Goal: Task Accomplishment & Management: Understand process/instructions

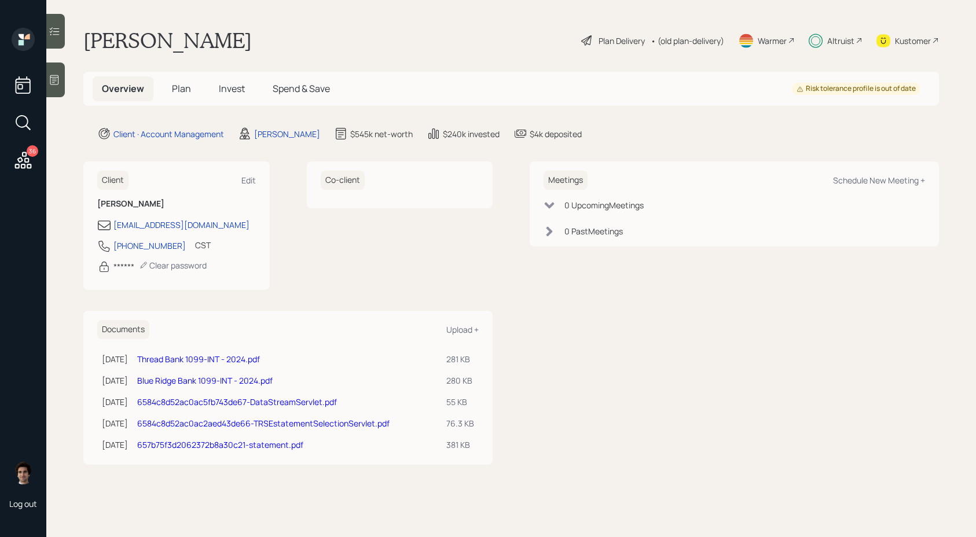
click at [291, 73] on div "Overview Plan Invest Spend & Save Risk tolerance profile is out of date" at bounding box center [511, 89] width 856 height 34
click at [291, 79] on h5 "Spend & Save" at bounding box center [301, 88] width 76 height 25
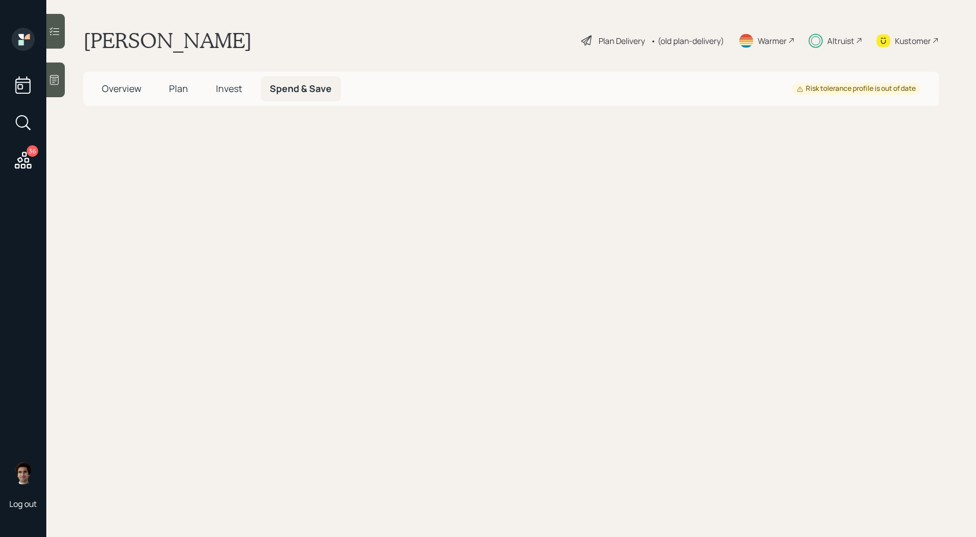
click at [288, 87] on span "Spend & Save" at bounding box center [301, 88] width 62 height 13
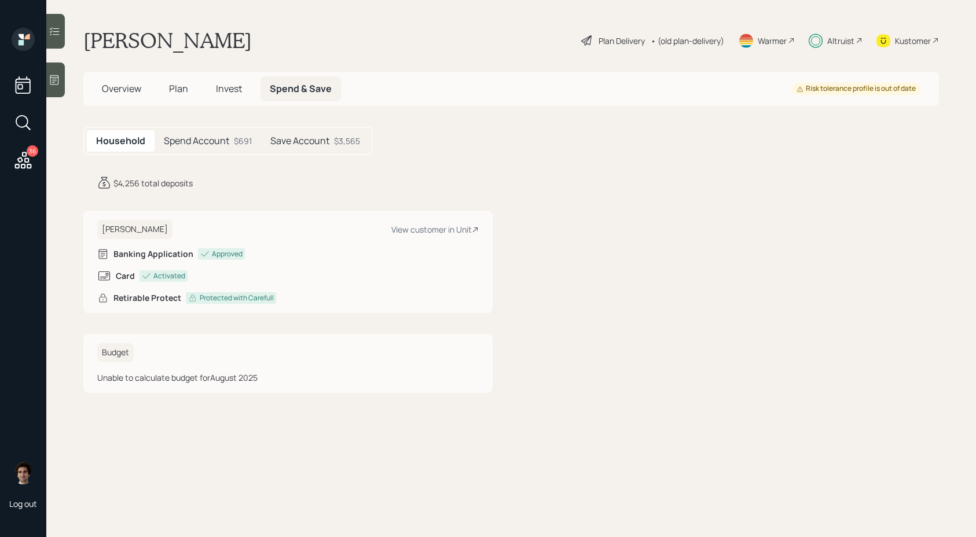
click at [101, 103] on div "Overview Plan Invest Spend & Save Risk tolerance profile is out of date" at bounding box center [511, 89] width 856 height 34
click at [109, 96] on h5 "Overview" at bounding box center [122, 88] width 58 height 25
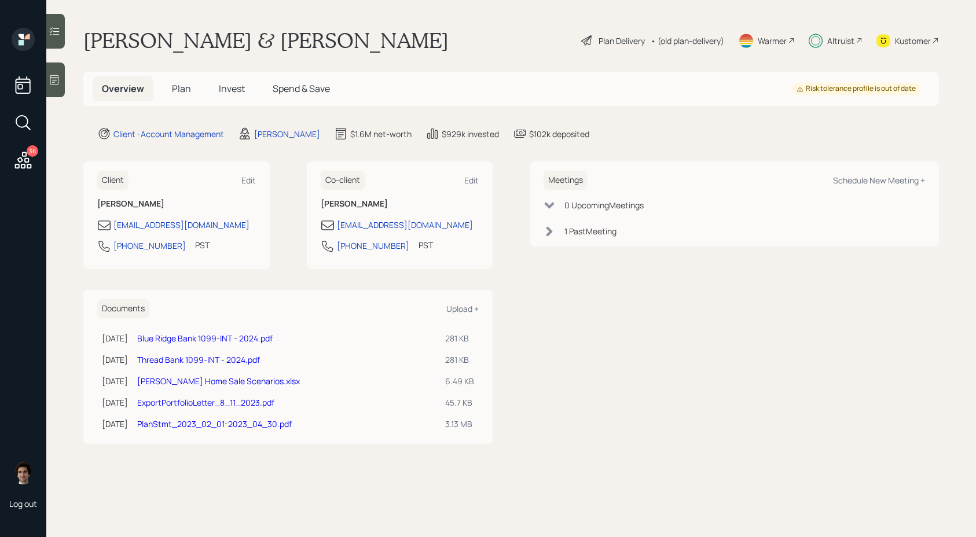
click at [625, 38] on div "Plan Delivery" at bounding box center [622, 41] width 46 height 12
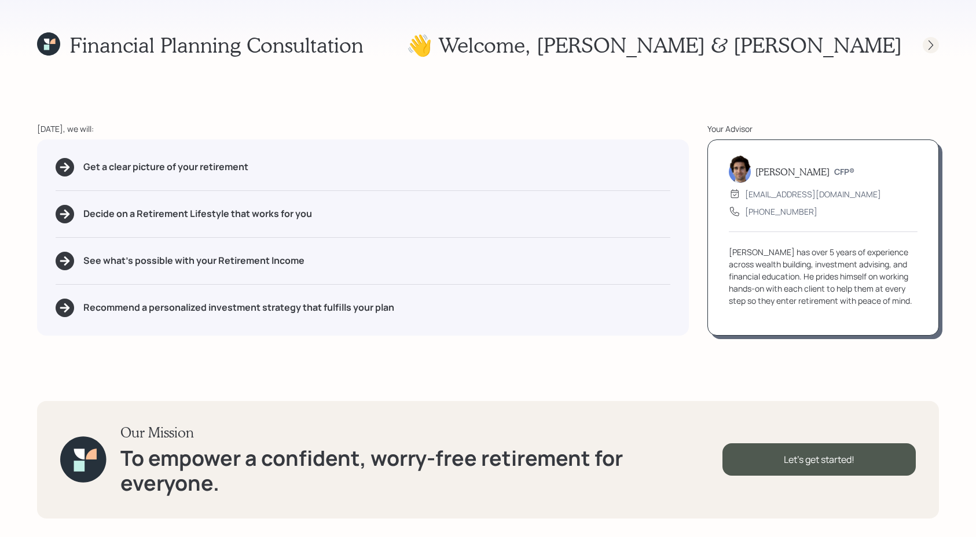
click at [927, 50] on icon at bounding box center [931, 45] width 12 height 12
